Goal: Transaction & Acquisition: Subscribe to service/newsletter

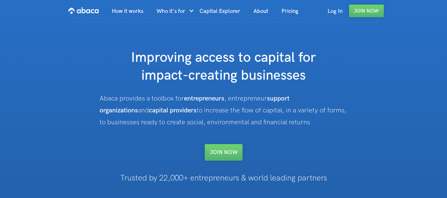
drag, startPoint x: 96, startPoint y: 95, endPoint x: 289, endPoint y: 125, distance: 195.6
click at [289, 125] on div "Improving access to capital for impact-creating businesses Abaca provides a too…" at bounding box center [223, 105] width 313 height 112
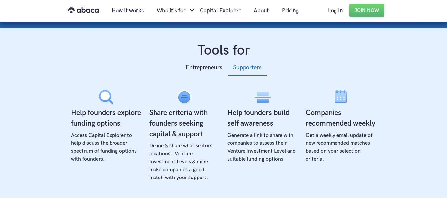
scroll to position [232, 0]
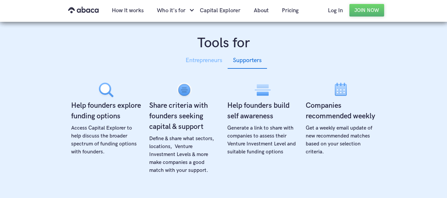
click at [219, 60] on div "Entrepreneurs" at bounding box center [204, 61] width 37 height 10
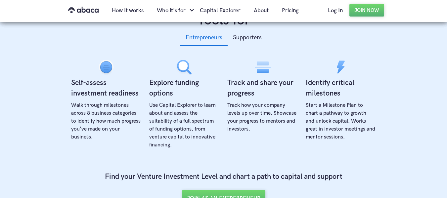
scroll to position [265, 0]
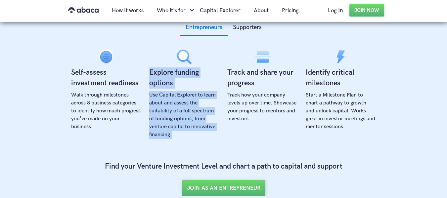
drag, startPoint x: 149, startPoint y: 71, endPoint x: 212, endPoint y: 136, distance: 90.8
click at [212, 136] on div "Explore funding options Use Capital Explorer to learn about and assess the suit…" at bounding box center [184, 97] width 70 height 97
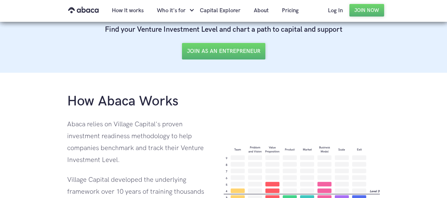
scroll to position [463, 0]
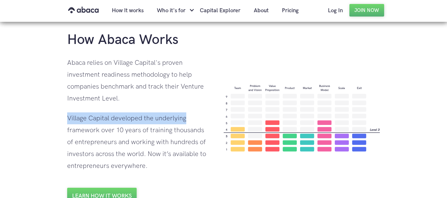
drag, startPoint x: 66, startPoint y: 118, endPoint x: 190, endPoint y: 119, distance: 123.8
click at [190, 119] on div "How Abaca Works Abaca relies on Village Capital's proven investment readiness m…" at bounding box center [223, 117] width 447 height 213
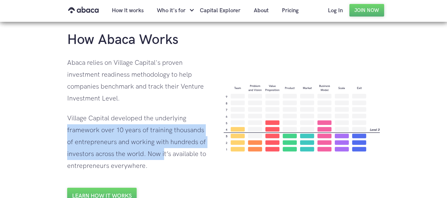
drag, startPoint x: 64, startPoint y: 130, endPoint x: 162, endPoint y: 158, distance: 102.8
click at [162, 158] on div "How Abaca Works Abaca relies on Village Capital's proven investment readiness m…" at bounding box center [223, 117] width 447 height 213
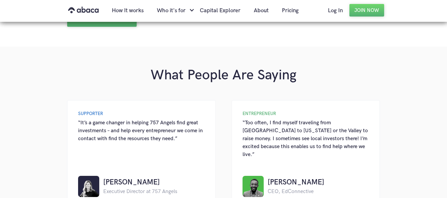
scroll to position [695, 0]
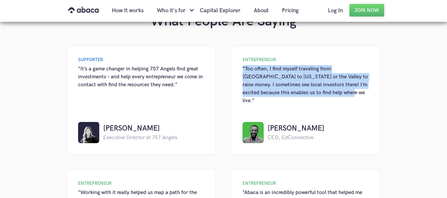
drag, startPoint x: 243, startPoint y: 69, endPoint x: 353, endPoint y: 94, distance: 113.4
click at [353, 94] on div "“Too often, I find myself traveling from [GEOGRAPHIC_DATA] to [US_STATE] or the…" at bounding box center [306, 85] width 127 height 40
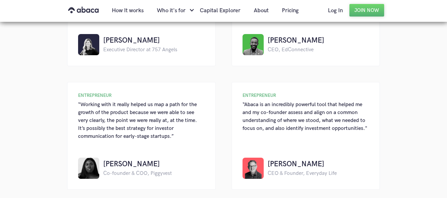
scroll to position [794, 0]
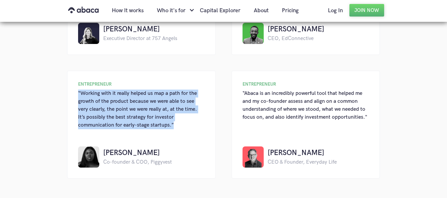
drag, startPoint x: 77, startPoint y: 83, endPoint x: 186, endPoint y: 118, distance: 113.8
click at [186, 118] on div "ENTREPRENEUR “Working with it really helped us map a path for the growth of the…" at bounding box center [141, 125] width 149 height 108
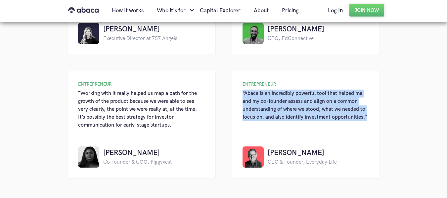
drag, startPoint x: 371, startPoint y: 108, endPoint x: 251, endPoint y: 90, distance: 121.4
click at [241, 82] on div "ENTREPRENEUR “Abaca is an incredibly powerful tool that helped me and my co-fou…" at bounding box center [306, 125] width 149 height 108
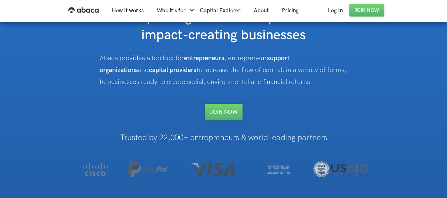
scroll to position [33, 0]
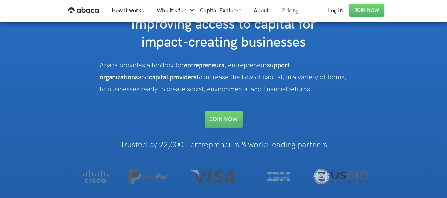
click at [296, 13] on link "Pricing" at bounding box center [290, 10] width 30 height 23
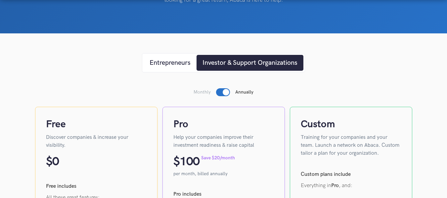
scroll to position [99, 0]
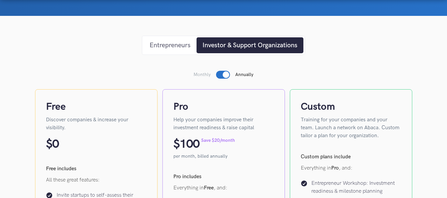
click at [164, 44] on div "Entrepreneurs" at bounding box center [170, 45] width 41 height 10
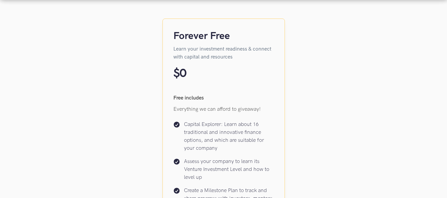
scroll to position [232, 0]
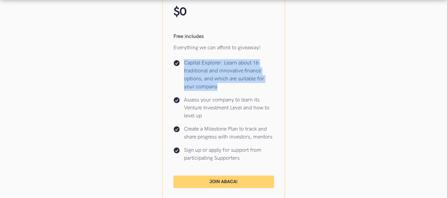
drag, startPoint x: 184, startPoint y: 62, endPoint x: 263, endPoint y: 88, distance: 83.0
click at [263, 88] on p "Capital Explorer: Learn about 16 traditional and innovative finance options, an…" at bounding box center [229, 75] width 90 height 32
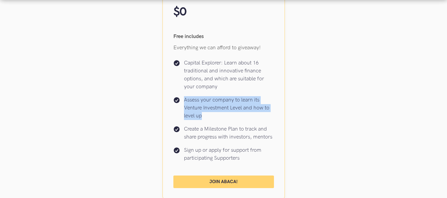
drag, startPoint x: 183, startPoint y: 98, endPoint x: 273, endPoint y: 115, distance: 91.5
click at [273, 115] on div "Assess your company to learn its Venture Investment Level and how to level up" at bounding box center [223, 108] width 101 height 24
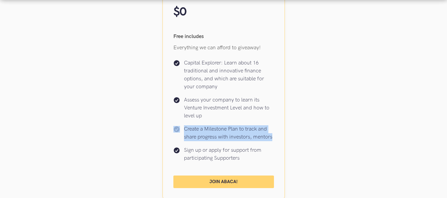
drag, startPoint x: 181, startPoint y: 129, endPoint x: 275, endPoint y: 134, distance: 94.4
click at [275, 134] on div "Forever Free Learn your investment readiness & connect with capital and resourc…" at bounding box center [223, 78] width 122 height 242
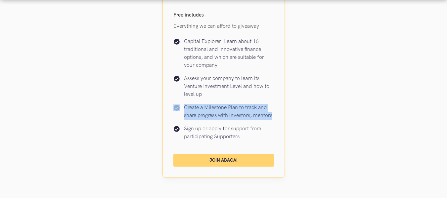
scroll to position [265, 0]
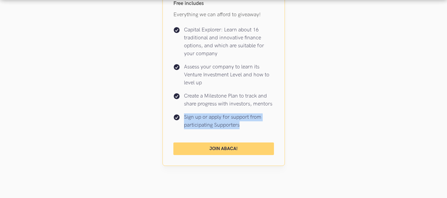
drag, startPoint x: 183, startPoint y: 116, endPoint x: 260, endPoint y: 124, distance: 77.8
click at [260, 124] on div "Sign up or apply for support from participating Supporters" at bounding box center [223, 122] width 101 height 16
click at [225, 150] on link "Join Abaca!" at bounding box center [223, 149] width 101 height 13
